Goal: Information Seeking & Learning: Compare options

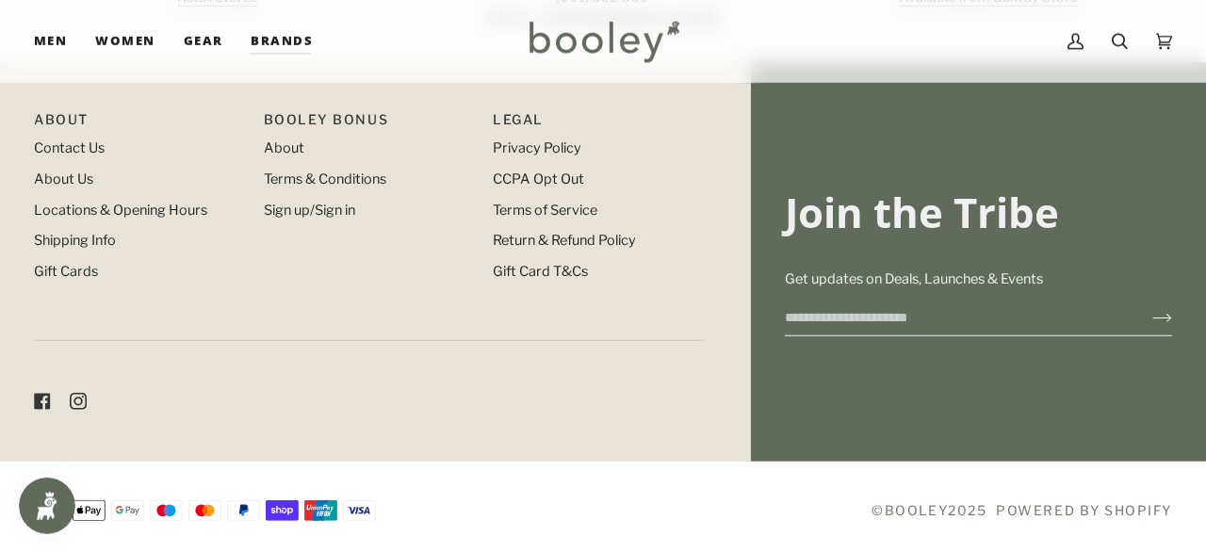
scroll to position [2070, 0]
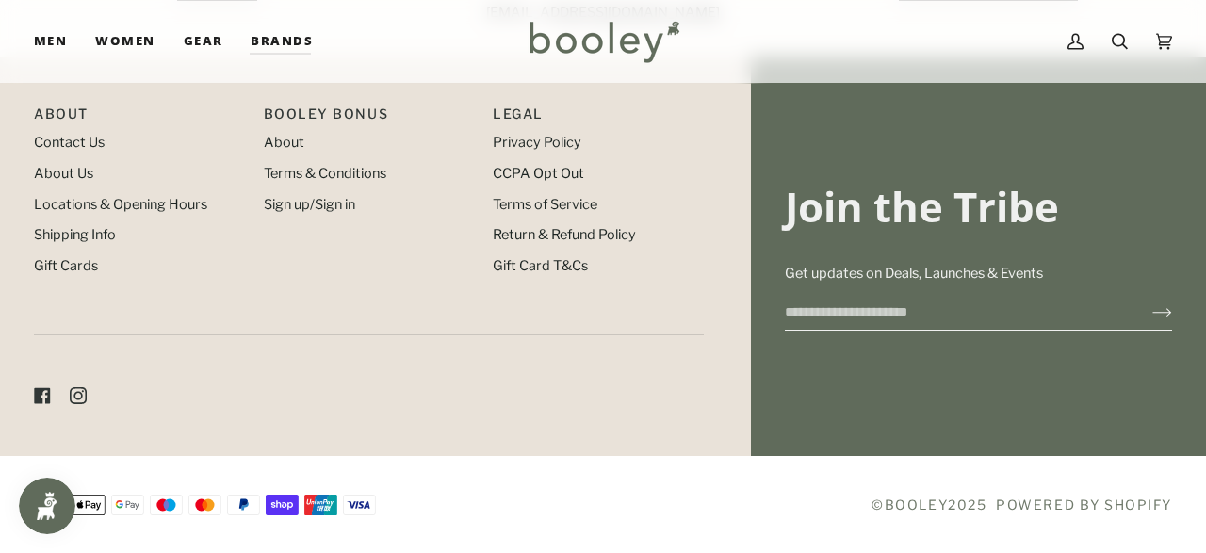
click at [118, 193] on ul "Contact Us About Us Locations & Opening Hours Shipping Info Gift Cards" at bounding box center [139, 204] width 211 height 143
click at [123, 205] on link "Locations & Opening Hours" at bounding box center [120, 204] width 173 height 17
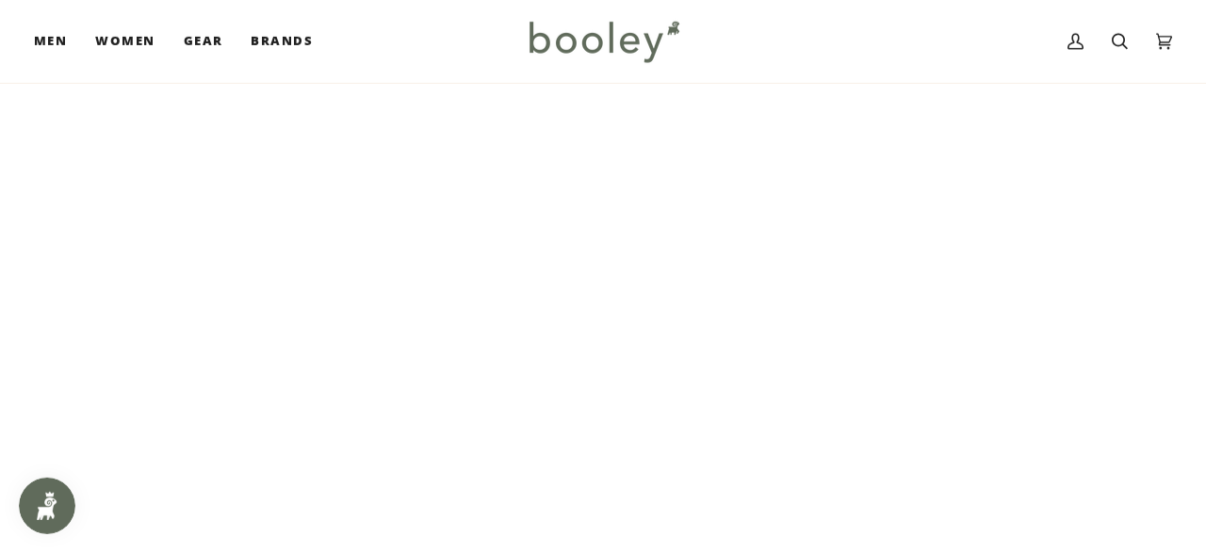
scroll to position [63, 0]
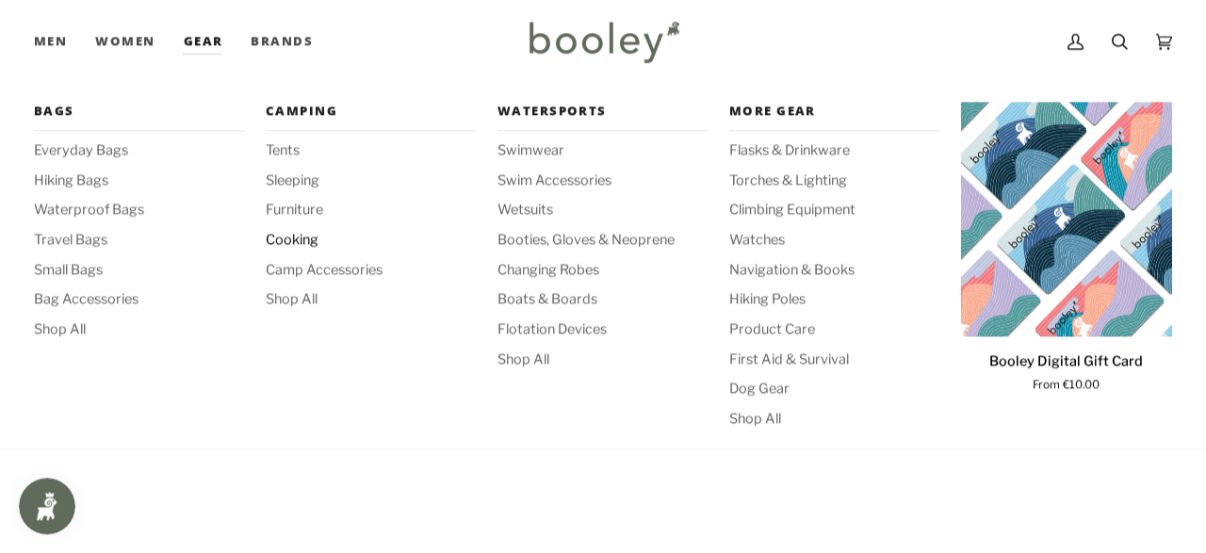
click at [305, 239] on span "Cooking" at bounding box center [371, 240] width 211 height 21
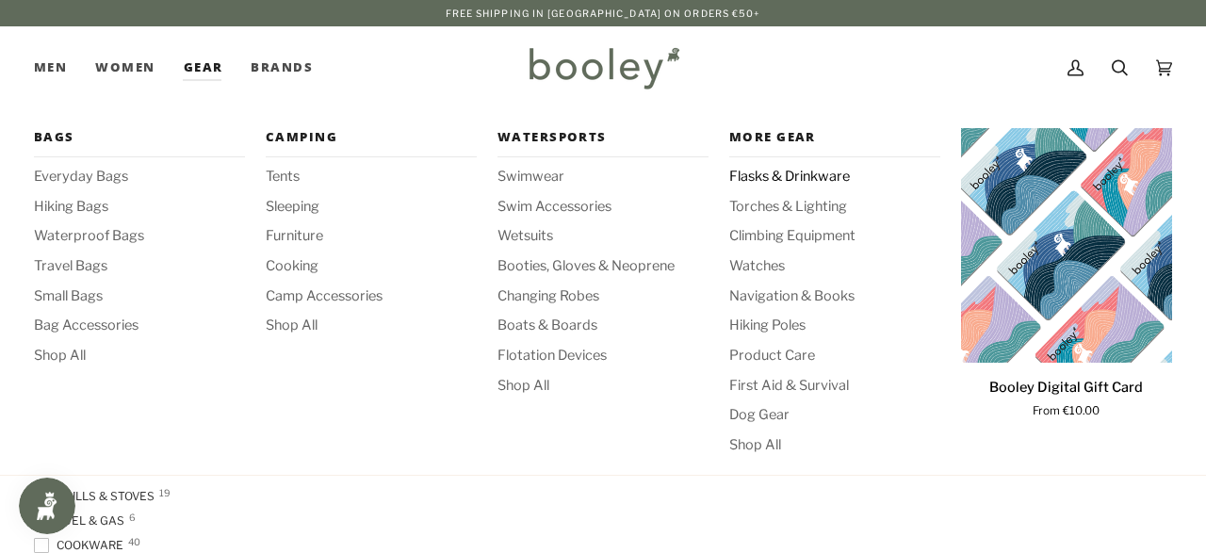
click at [827, 172] on span "Flasks & Drinkware" at bounding box center [834, 177] width 211 height 21
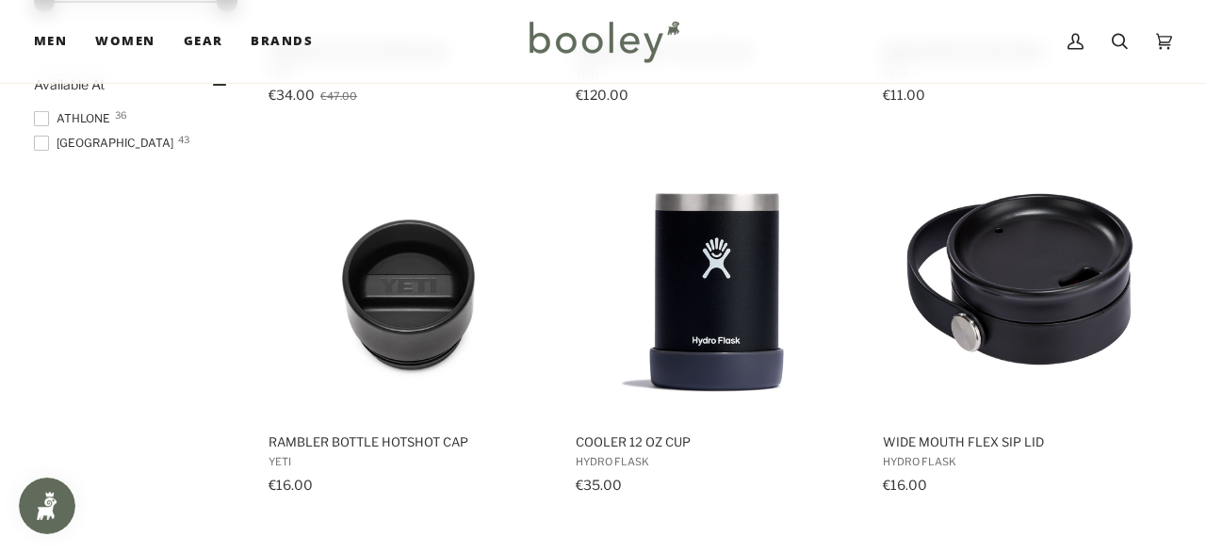
scroll to position [1028, 0]
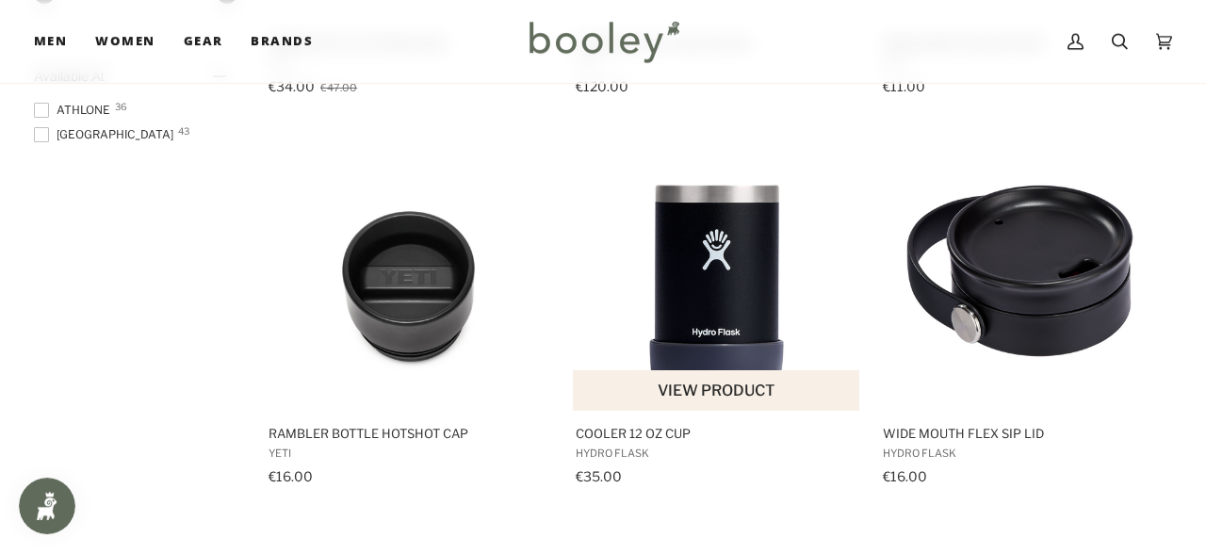
click at [726, 245] on img "Cooler 12 oz Cup" at bounding box center [717, 269] width 283 height 283
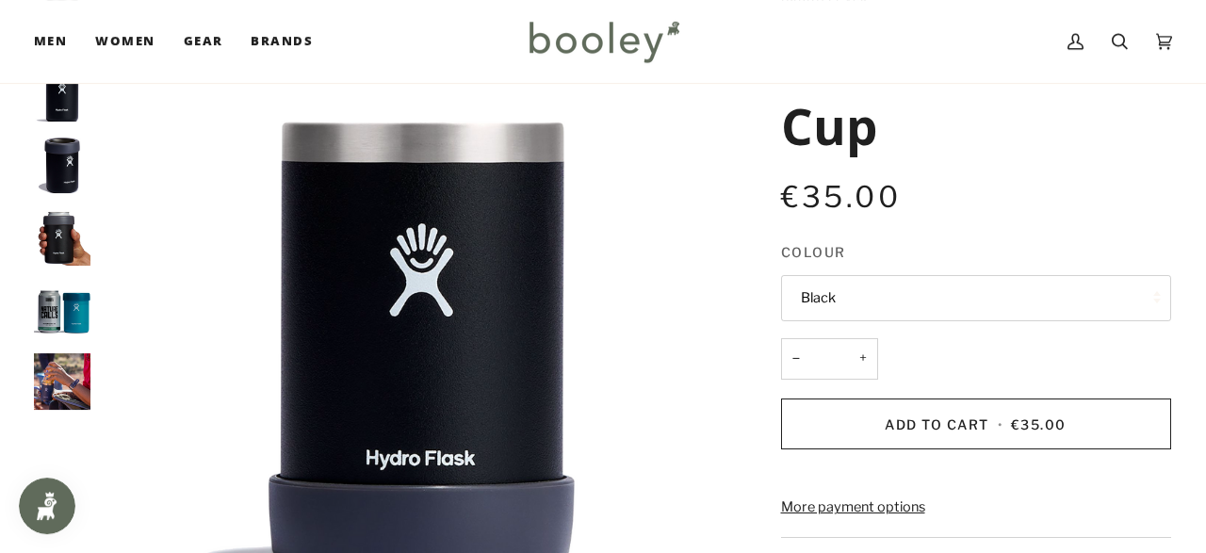
scroll to position [36, 0]
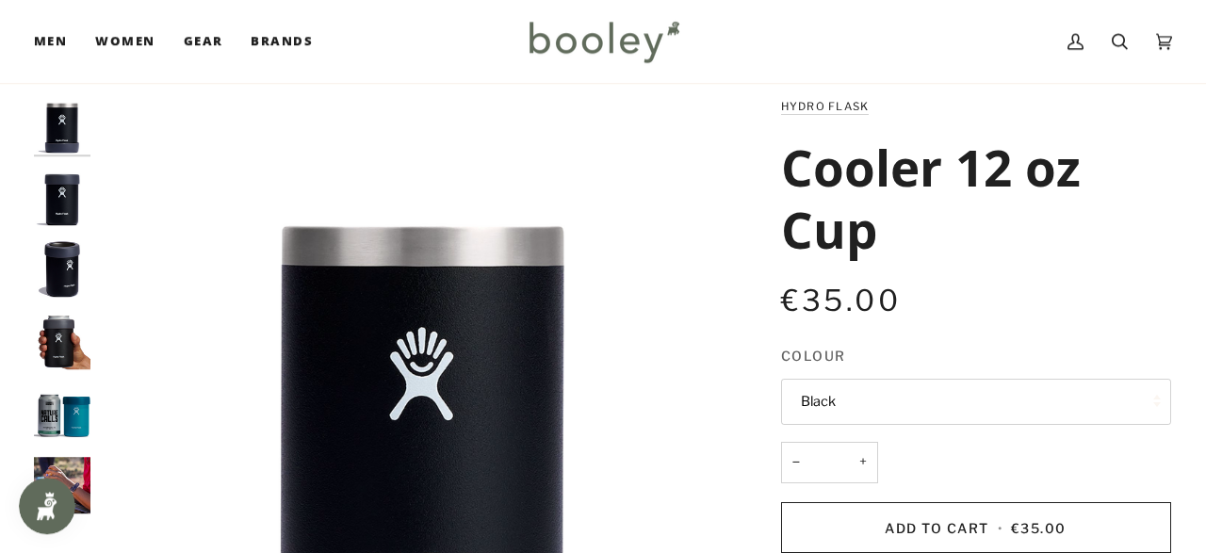
click at [63, 401] on img "Hydro Flask Cooler 12 oz Cup - Booley Galway" at bounding box center [62, 413] width 57 height 57
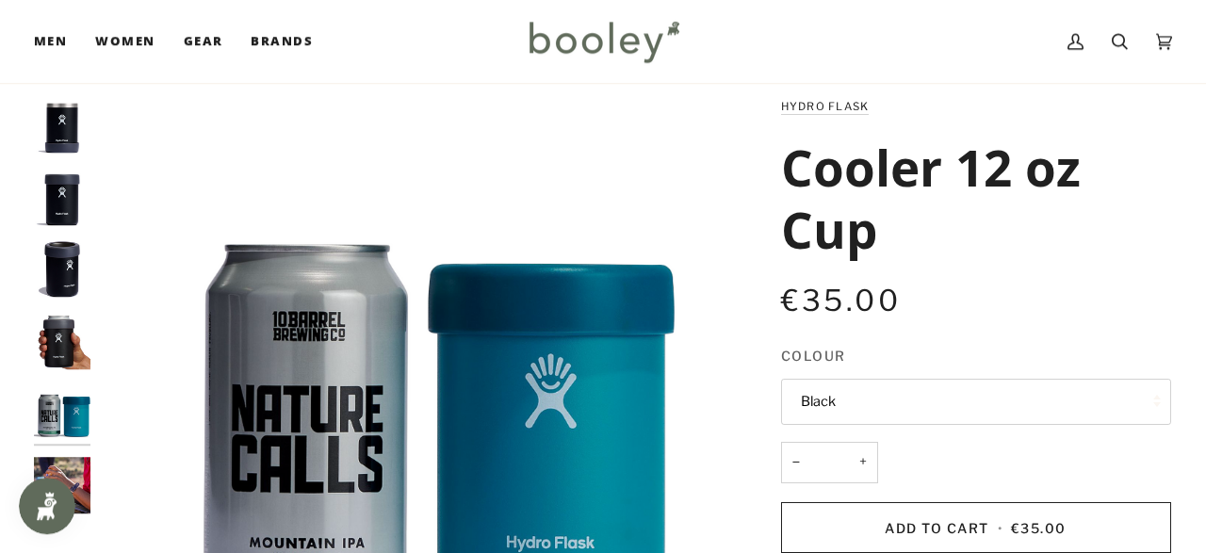
click at [63, 315] on img "Hydro Flask Cooler 12 oz Cup - Booley Galway" at bounding box center [62, 341] width 57 height 57
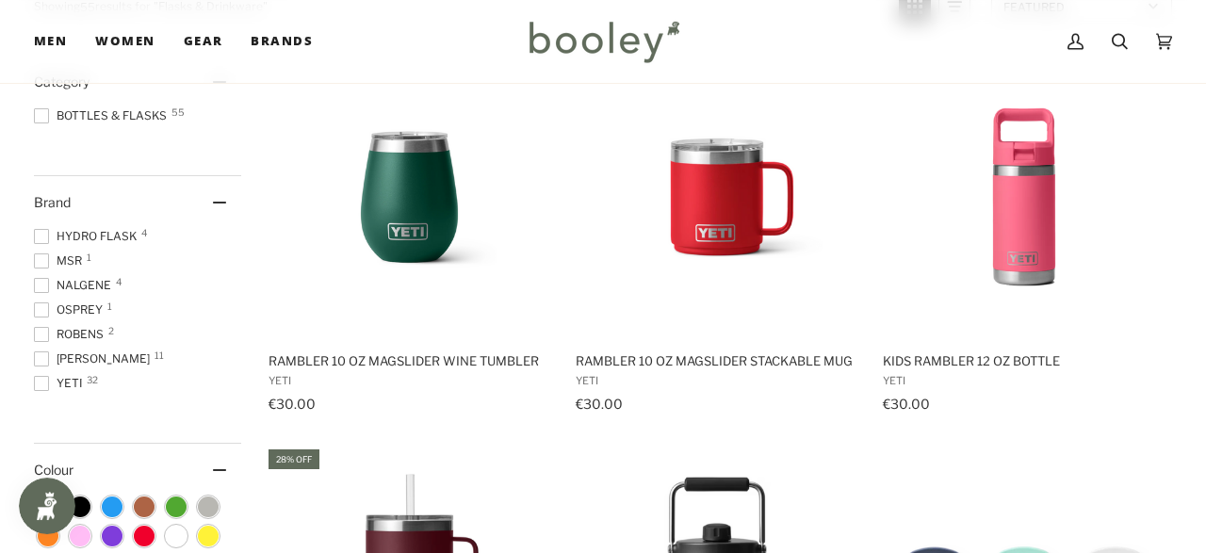
scroll to position [324, 0]
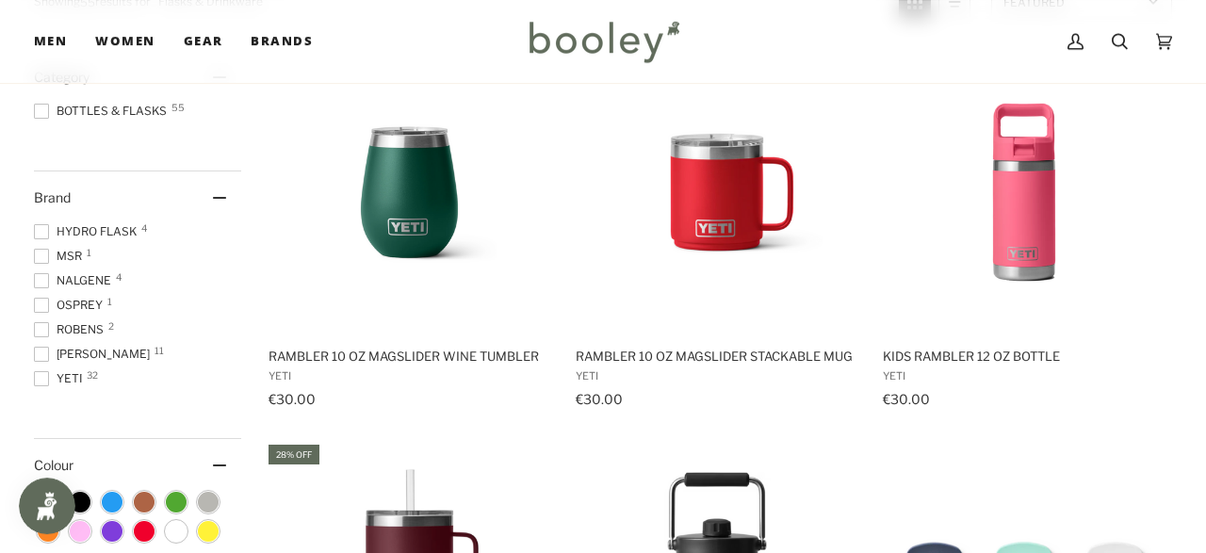
click at [121, 222] on div "Brand" at bounding box center [137, 198] width 207 height 52
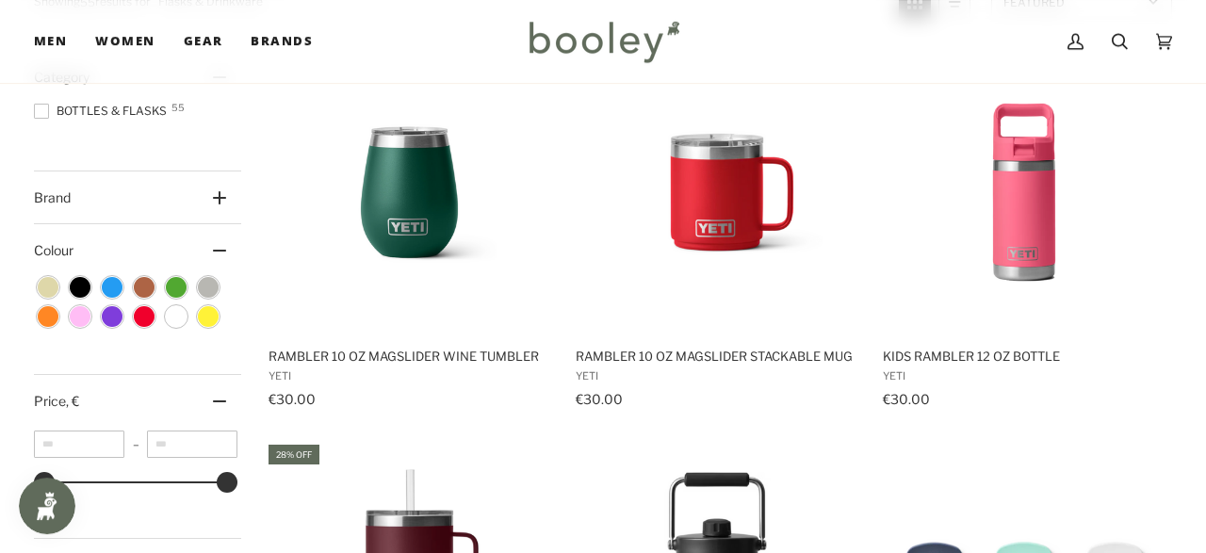
click at [222, 200] on icon at bounding box center [219, 197] width 13 height 13
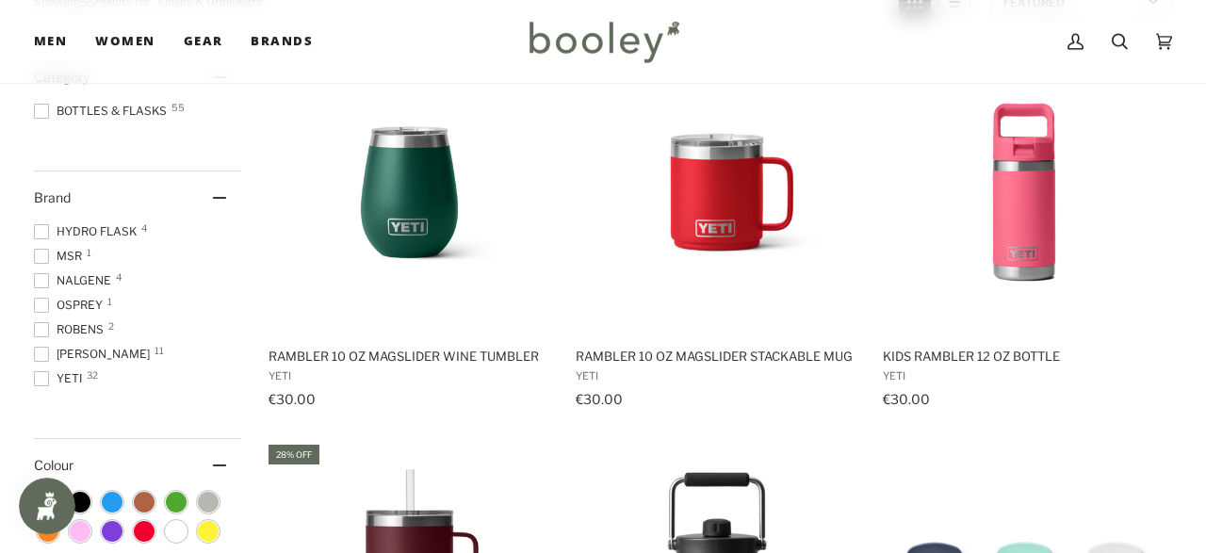
click at [41, 233] on span at bounding box center [41, 231] width 15 height 15
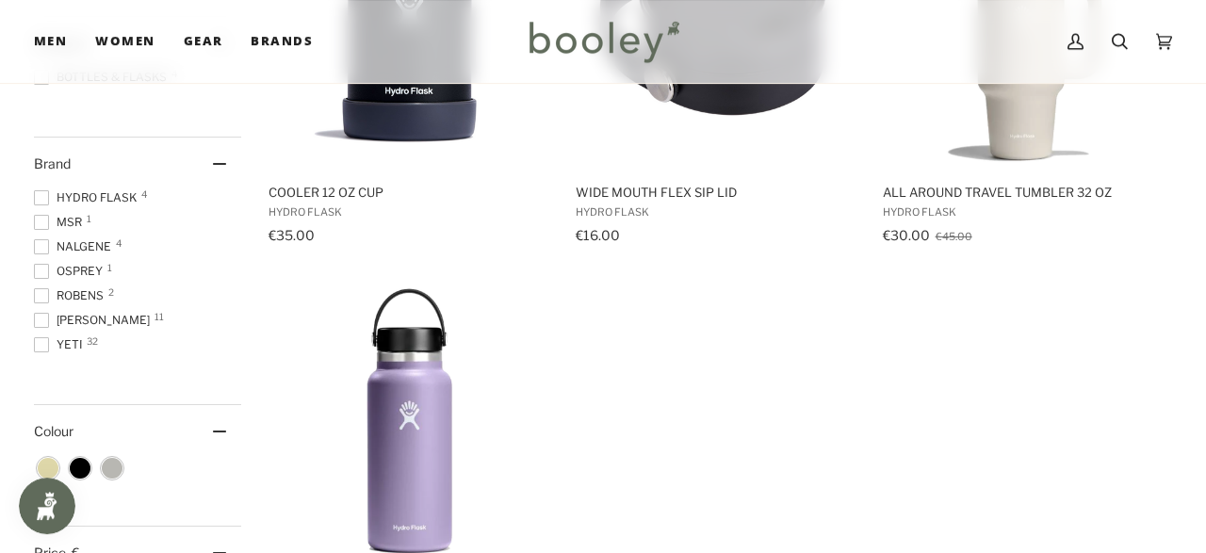
scroll to position [485, 0]
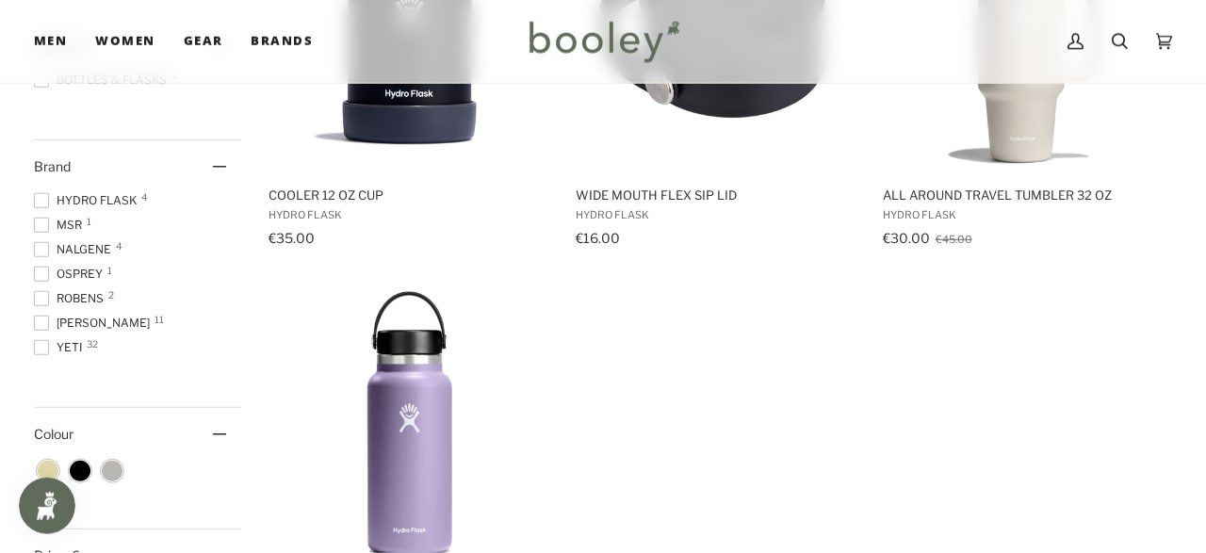
click at [43, 198] on span at bounding box center [41, 200] width 15 height 15
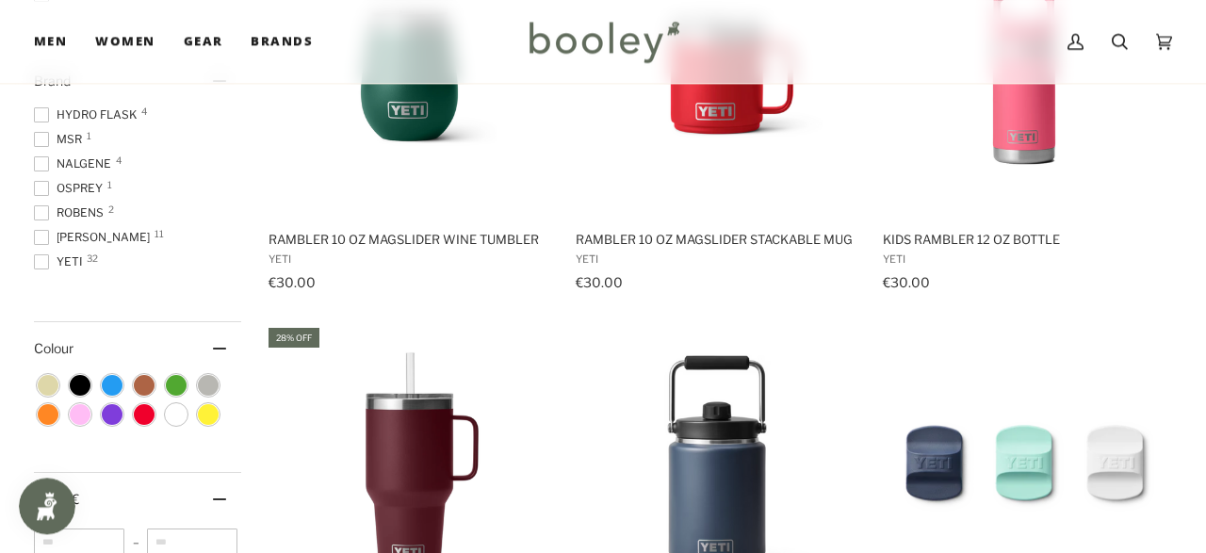
scroll to position [449, 0]
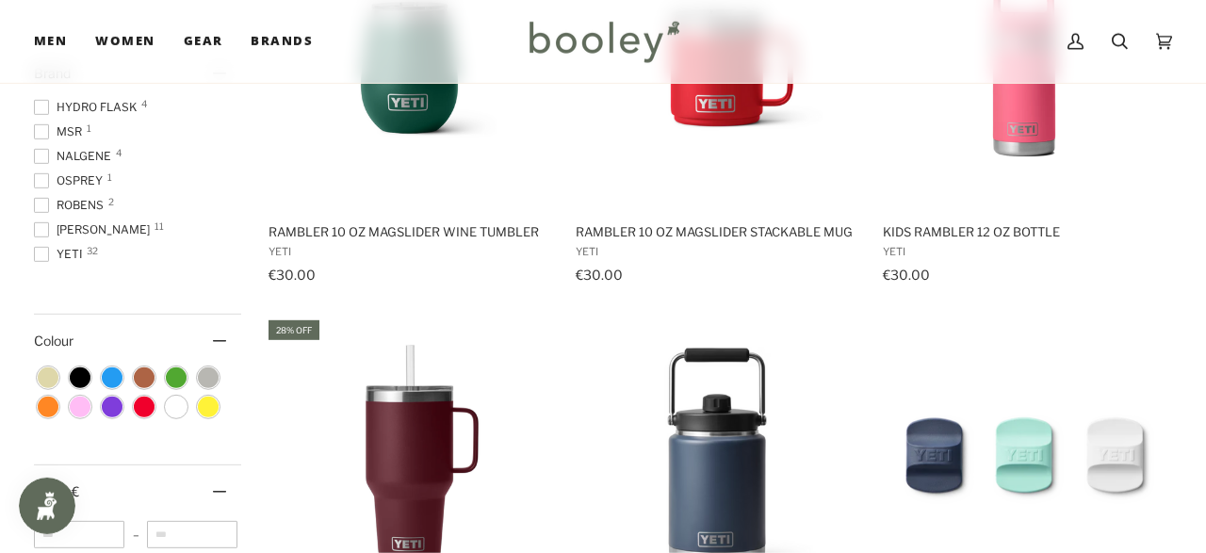
click at [36, 229] on span at bounding box center [41, 229] width 15 height 15
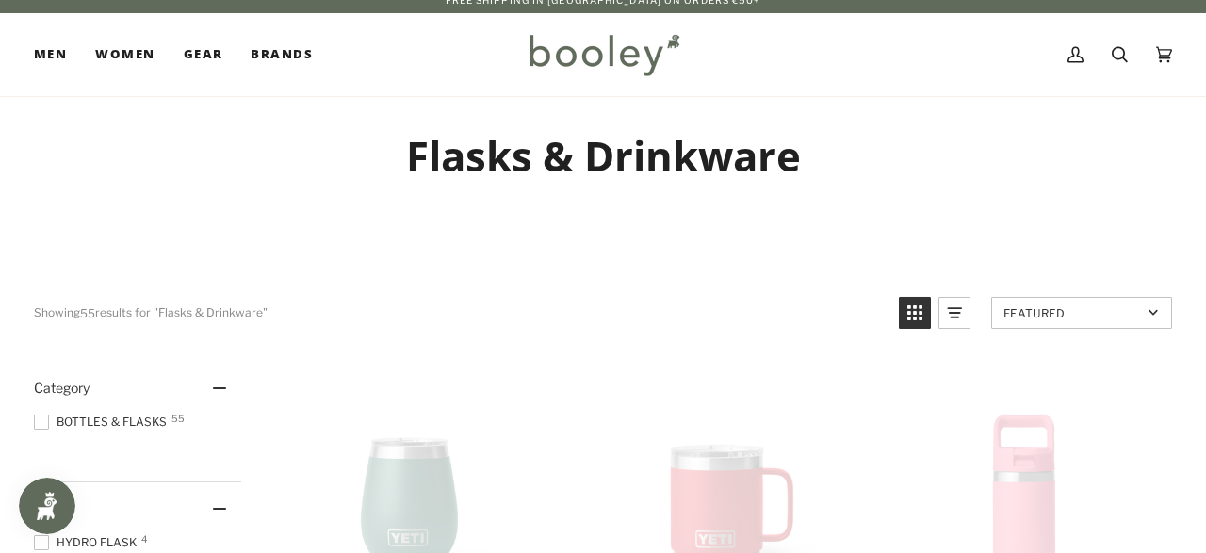
scroll to position [7, 0]
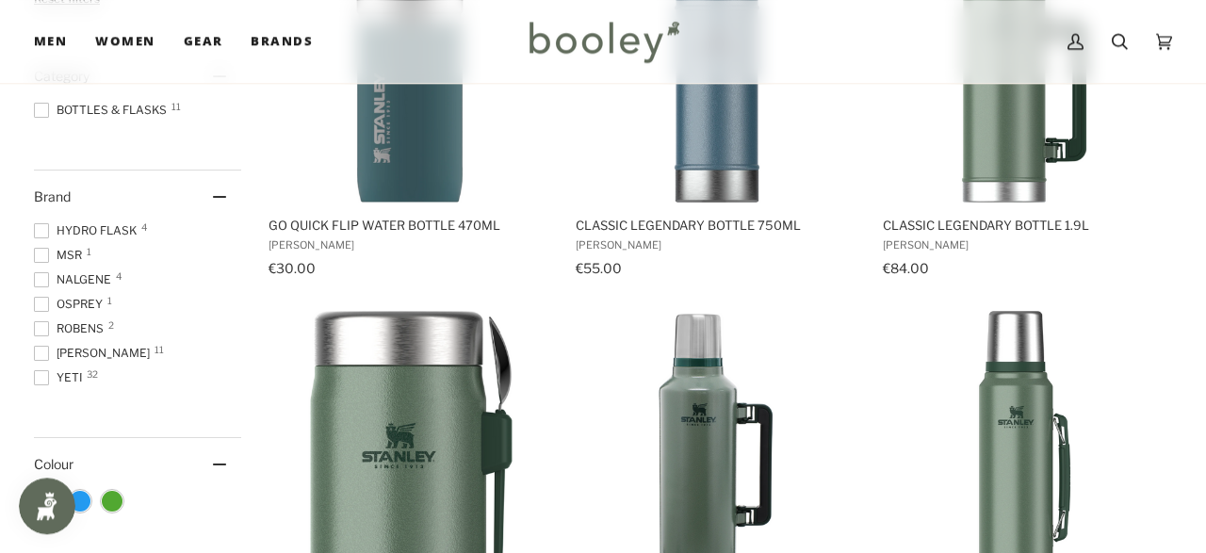
scroll to position [469, 0]
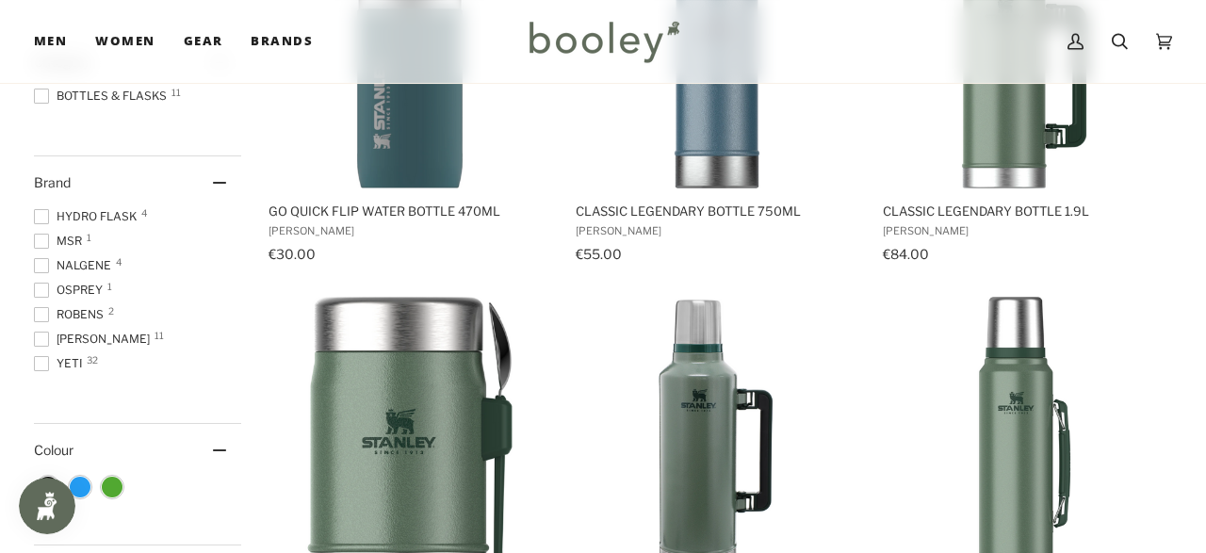
click at [41, 336] on span at bounding box center [41, 339] width 15 height 15
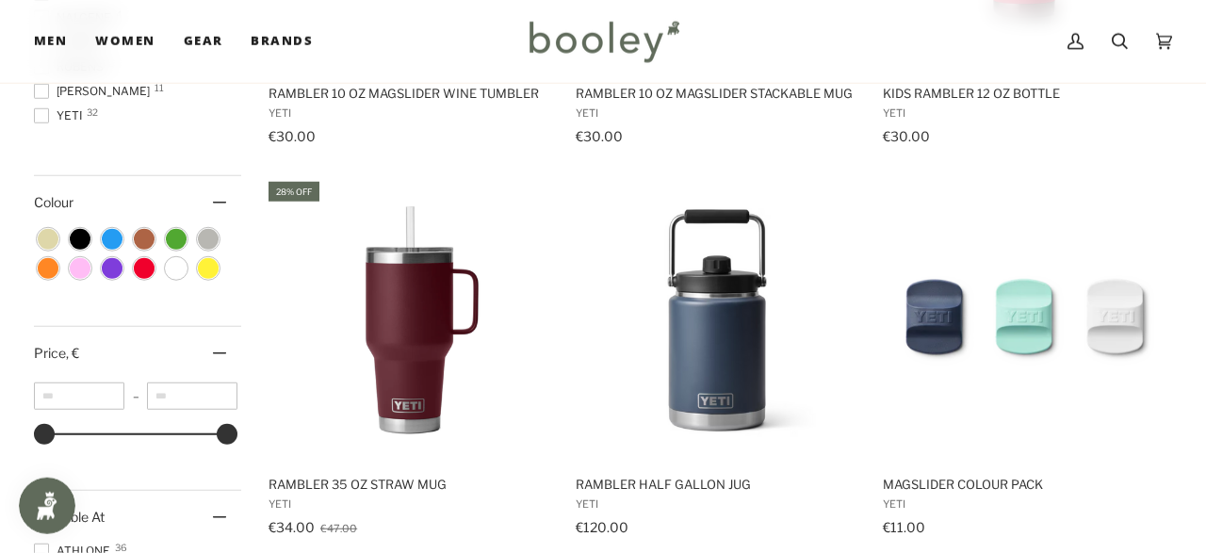
scroll to position [492, 0]
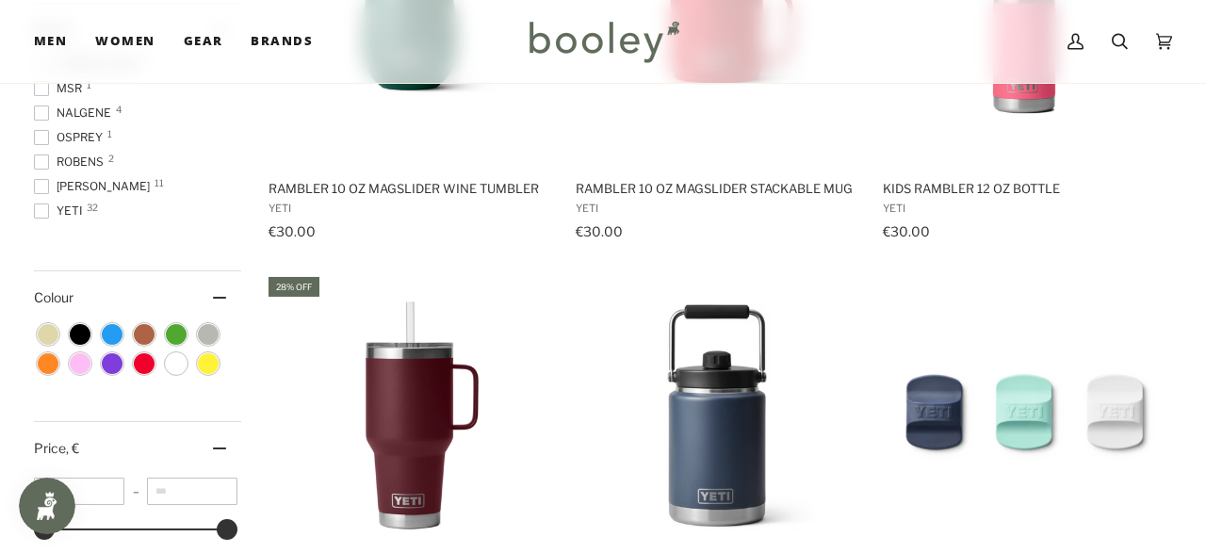
click at [35, 214] on span at bounding box center [41, 211] width 15 height 15
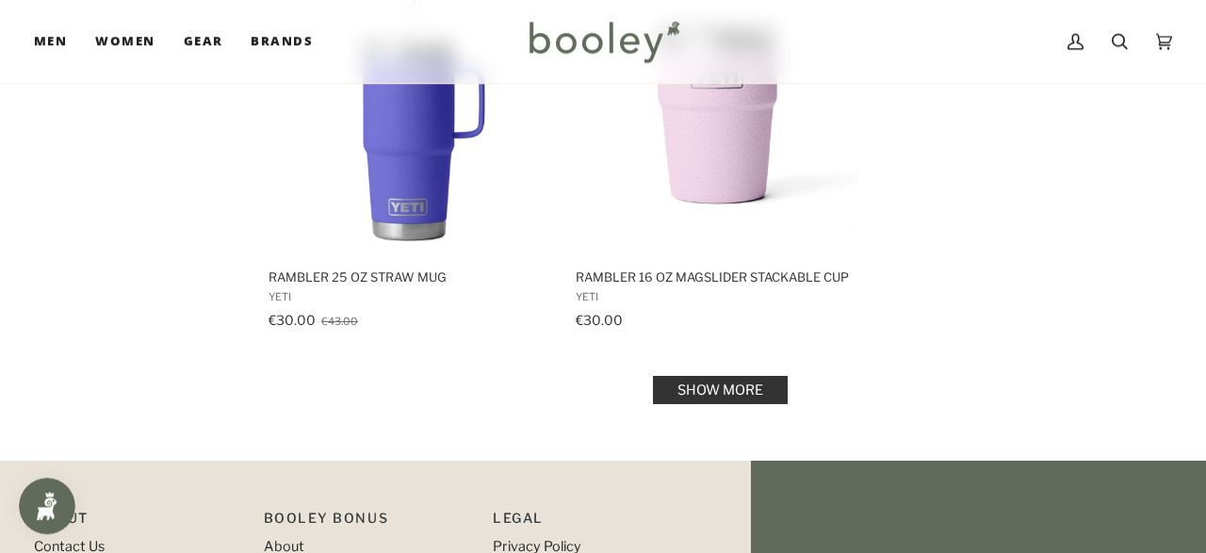
scroll to position [2773, 0]
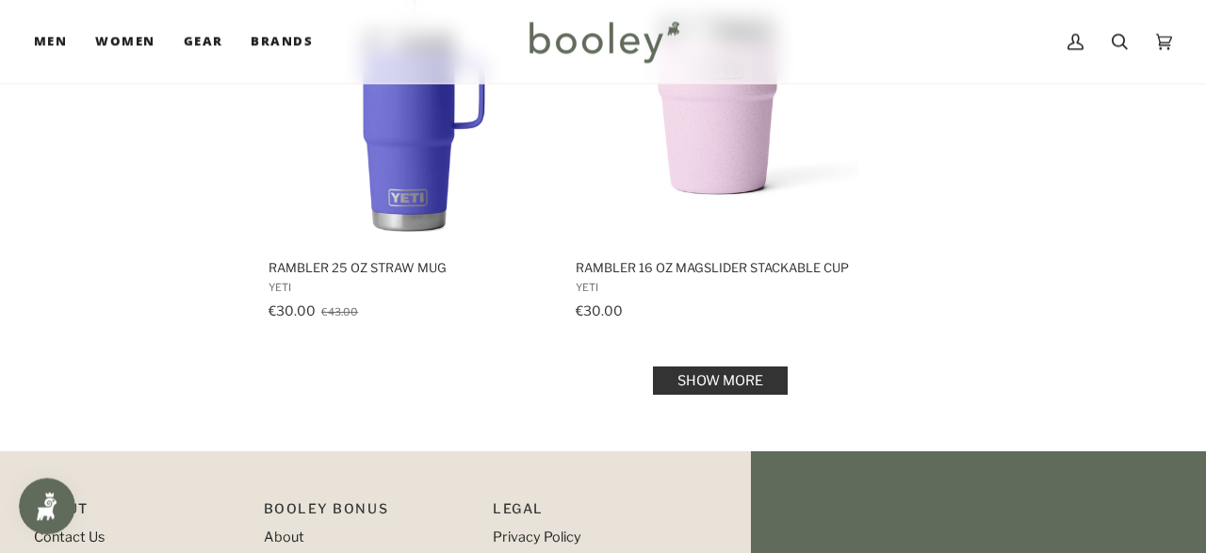
click at [738, 383] on link "Show more" at bounding box center [720, 381] width 135 height 28
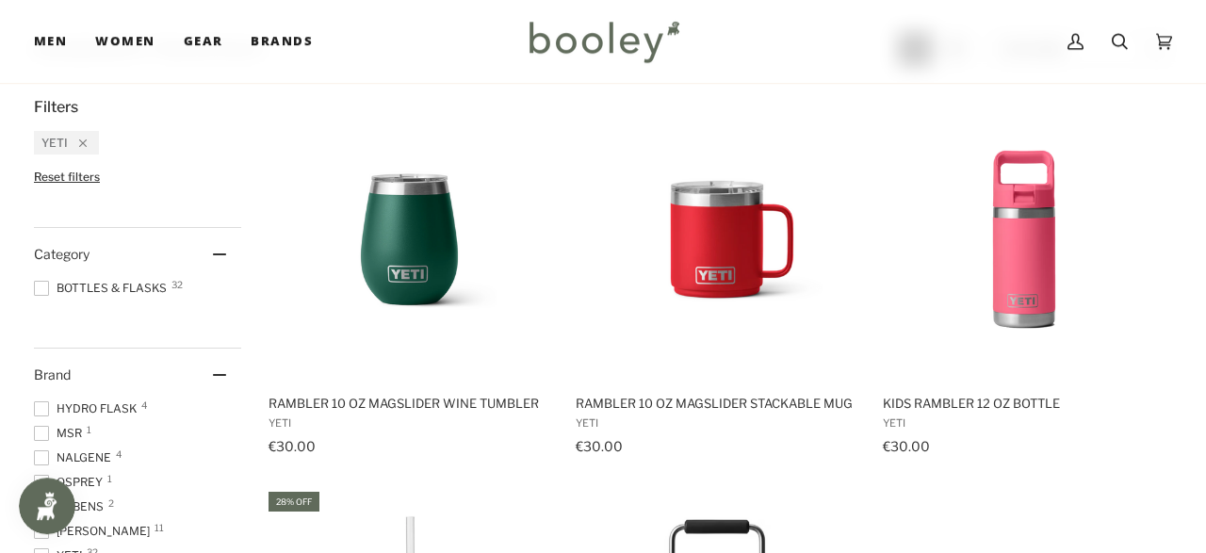
scroll to position [265, 0]
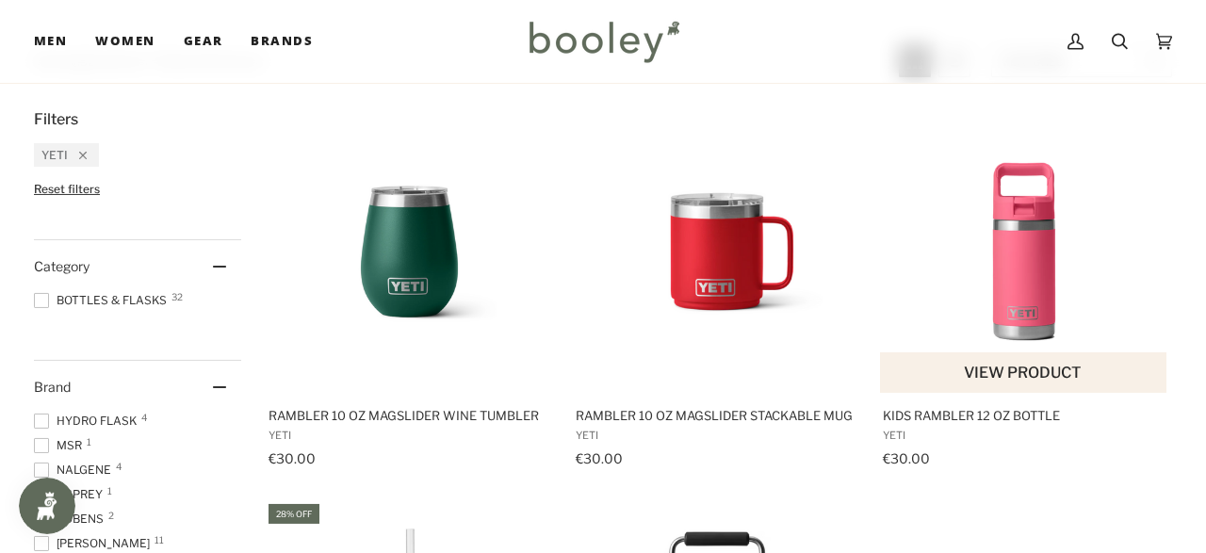
click at [1047, 229] on img "Kids Rambler 12 oz Bottle" at bounding box center [1024, 251] width 283 height 283
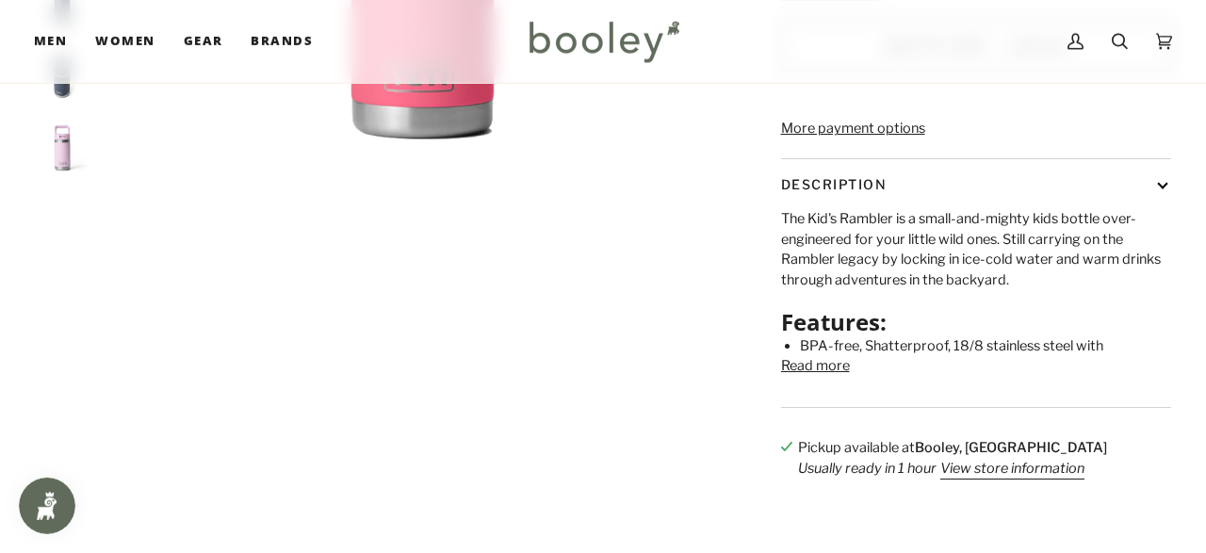
scroll to position [548, 0]
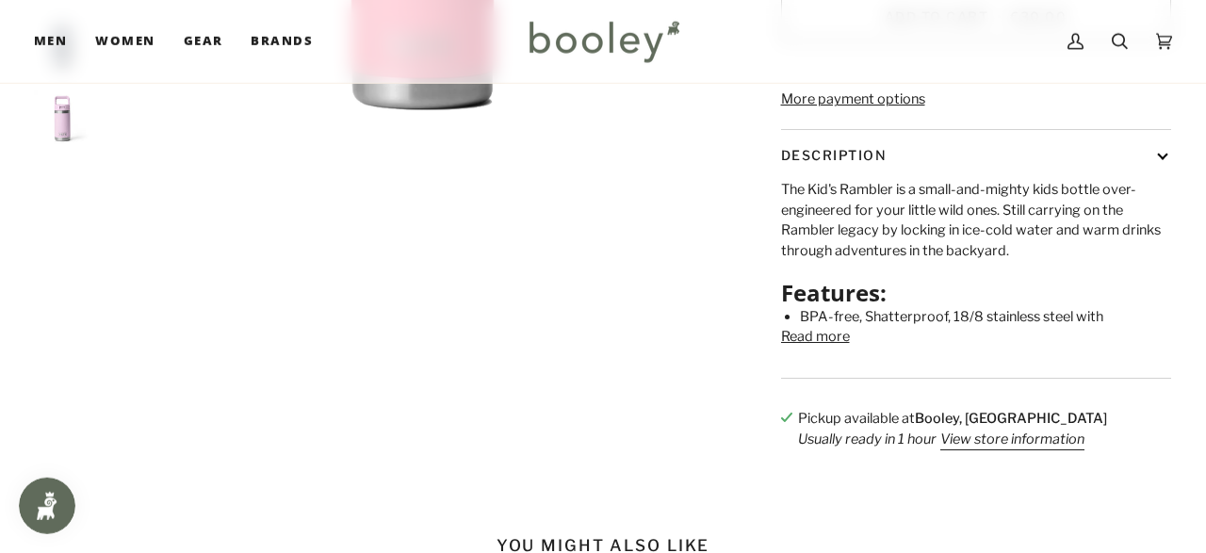
click at [815, 348] on button "Read more" at bounding box center [815, 337] width 69 height 21
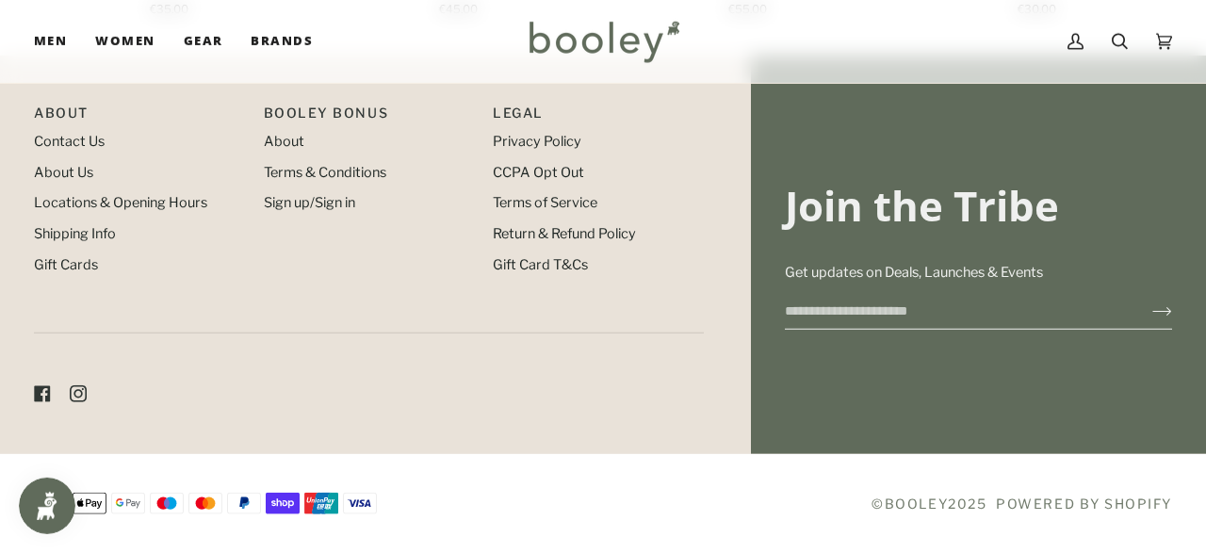
scroll to position [1716, 0]
click at [78, 142] on link "Contact Us" at bounding box center [69, 141] width 71 height 17
